Goal: Task Accomplishment & Management: Complete application form

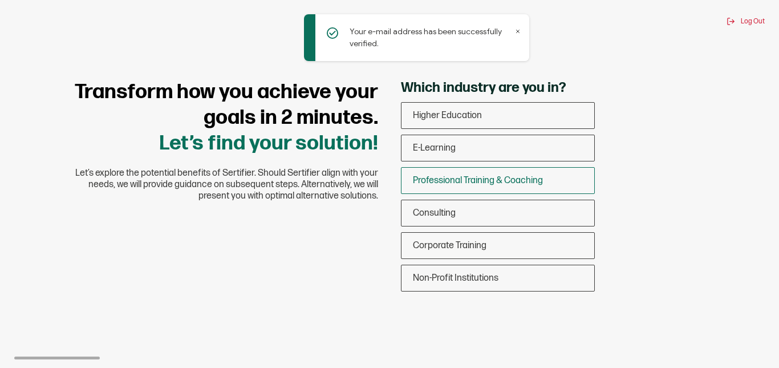
click at [491, 182] on span "Professional Training & Coaching" at bounding box center [478, 180] width 130 height 11
click at [0, 0] on input "Professional Training & Coaching" at bounding box center [0, 0] width 0 height 0
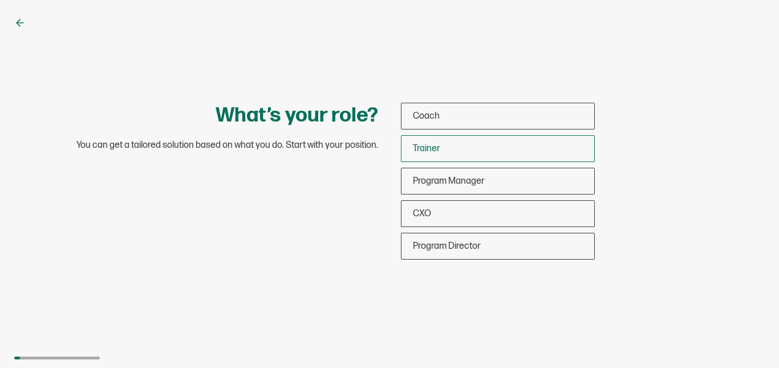
click at [429, 145] on span "Trainer" at bounding box center [426, 148] width 27 height 11
click at [0, 0] on input "Trainer" at bounding box center [0, 0] width 0 height 0
